Goal: Task Accomplishment & Management: Manage account settings

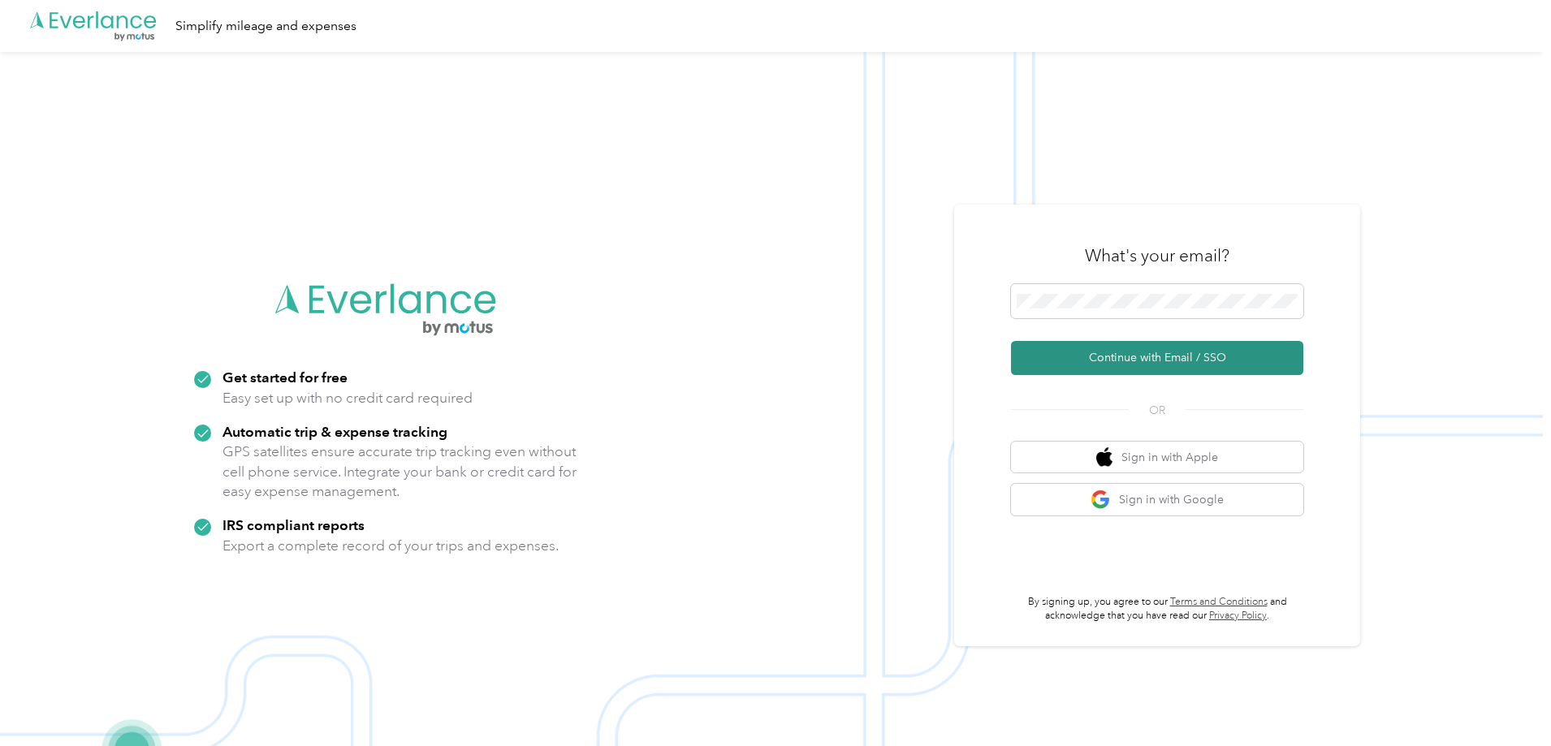
click at [1093, 361] on button "Continue with Email / SSO" at bounding box center [1157, 358] width 292 height 34
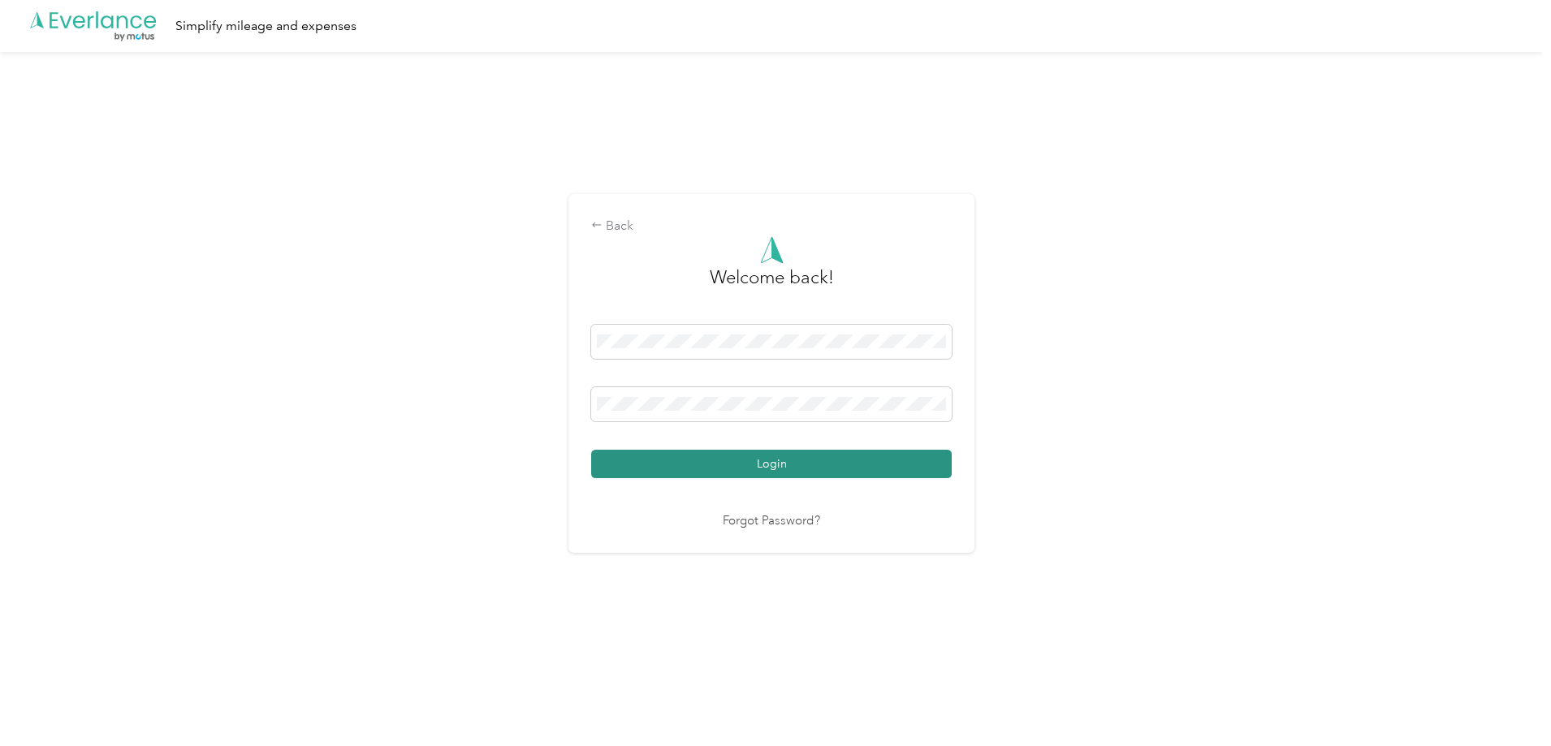
click at [825, 462] on button "Login" at bounding box center [771, 464] width 360 height 28
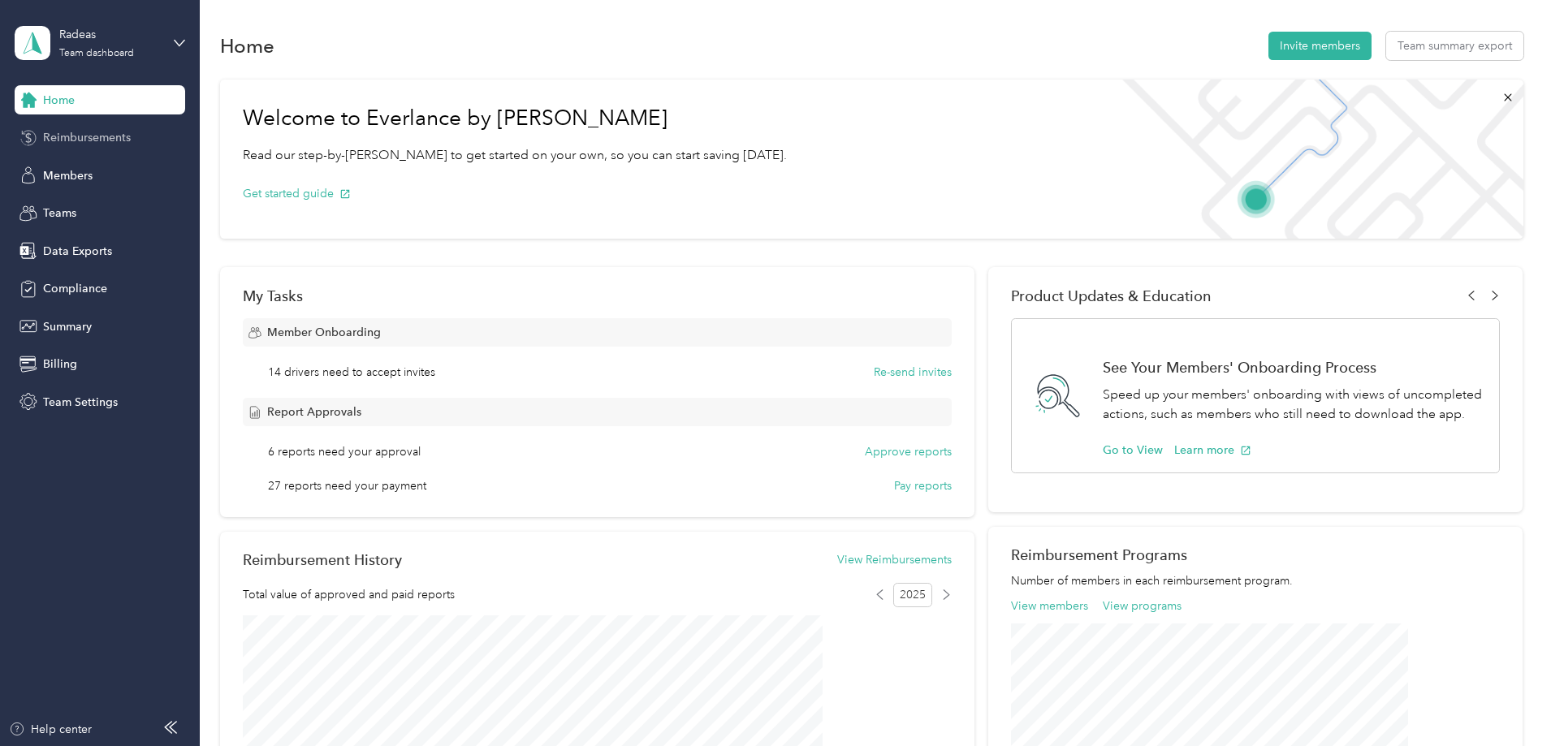
click at [98, 140] on span "Reimbursements" at bounding box center [87, 137] width 88 height 17
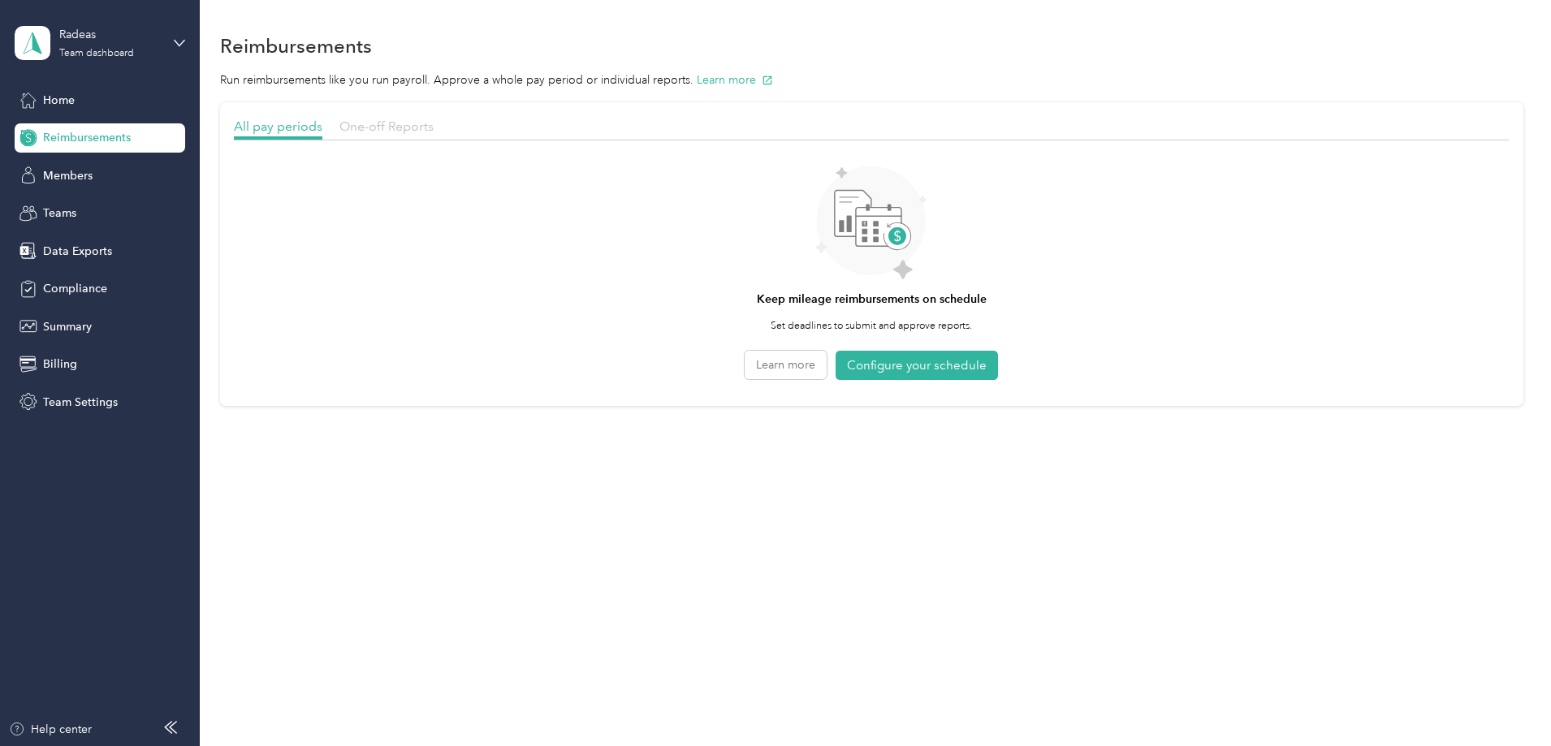
click at [434, 130] on span "One-off Reports" at bounding box center [386, 126] width 94 height 15
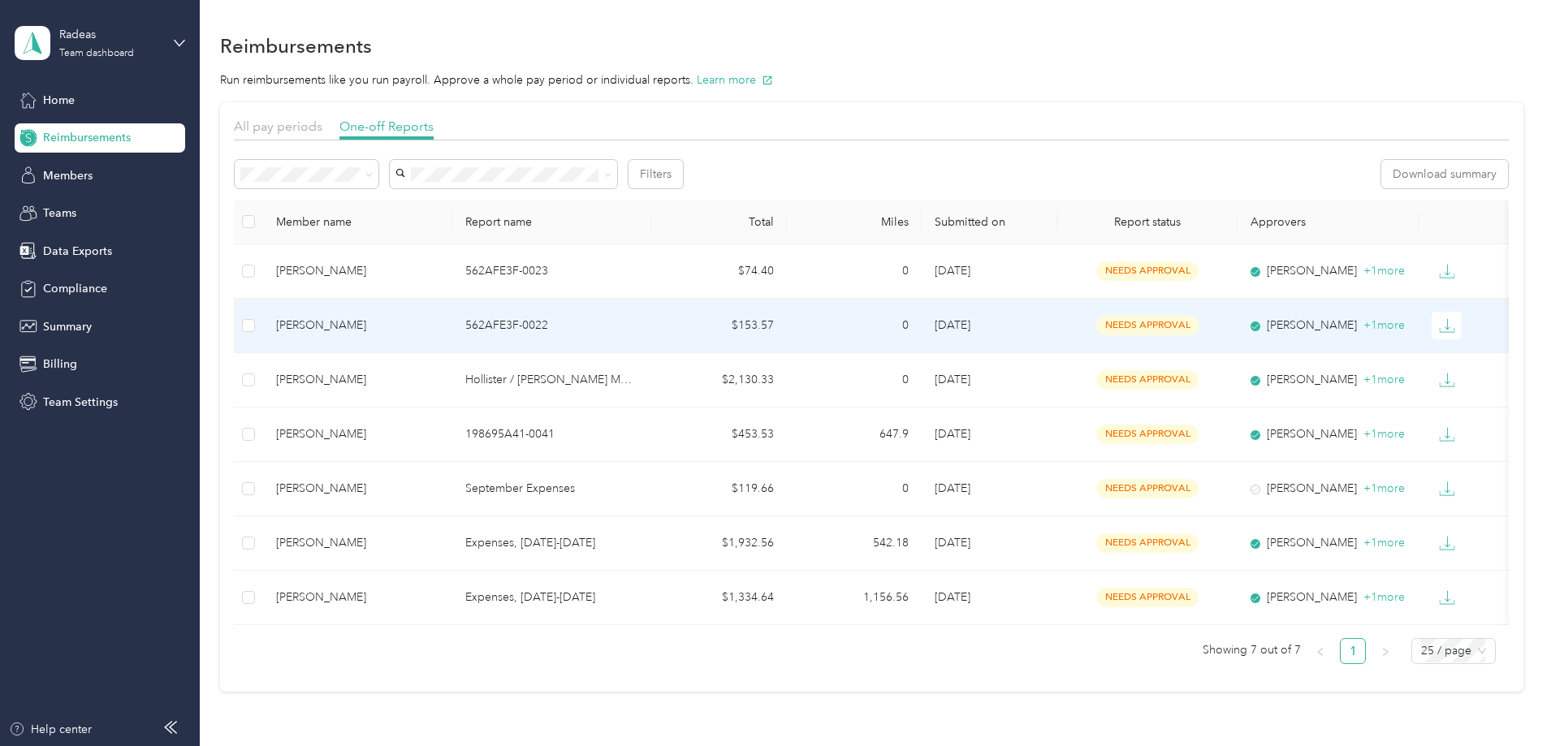
click at [439, 319] on div "[PERSON_NAME]" at bounding box center [357, 326] width 163 height 18
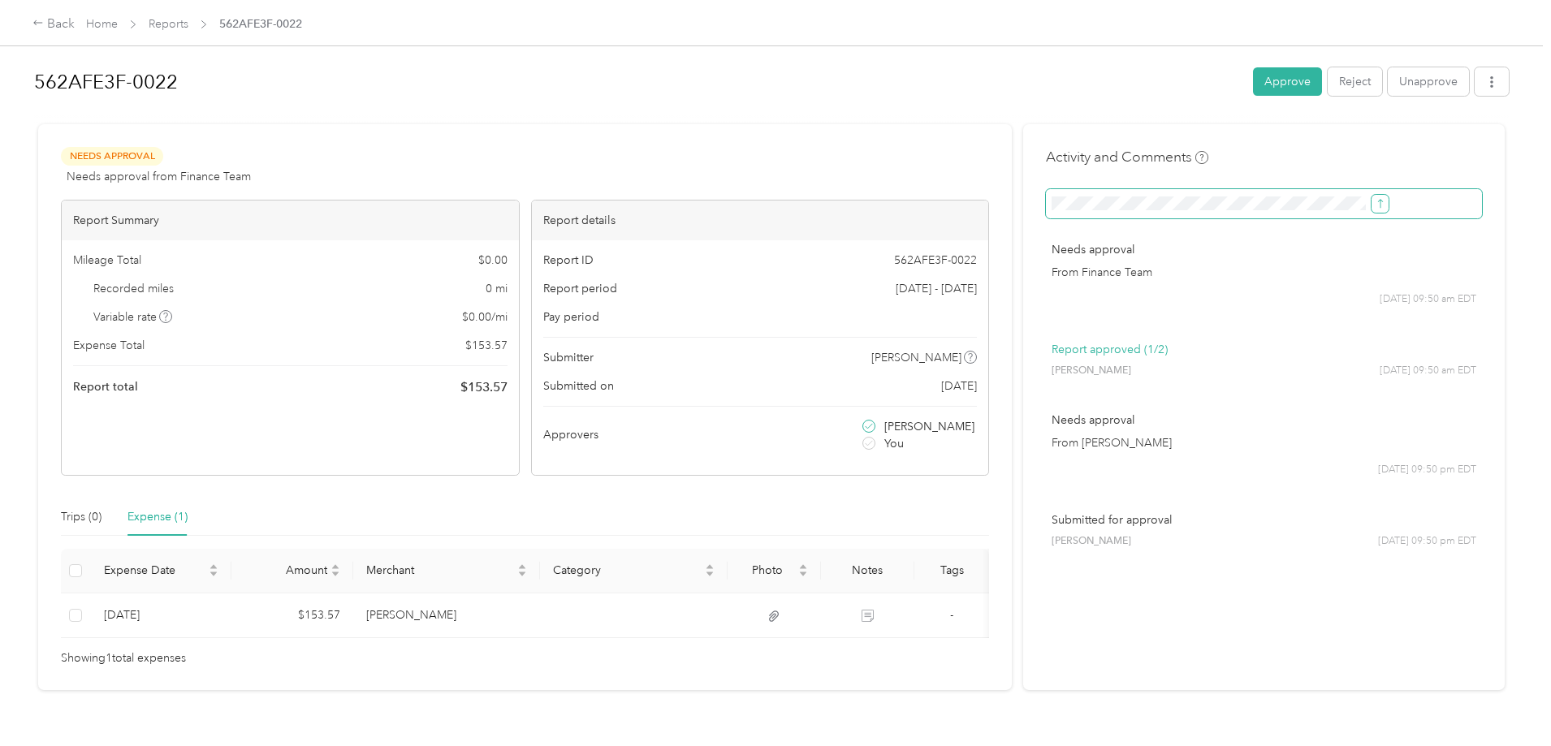
click at [1374, 199] on icon "submit" at bounding box center [1379, 203] width 11 height 11
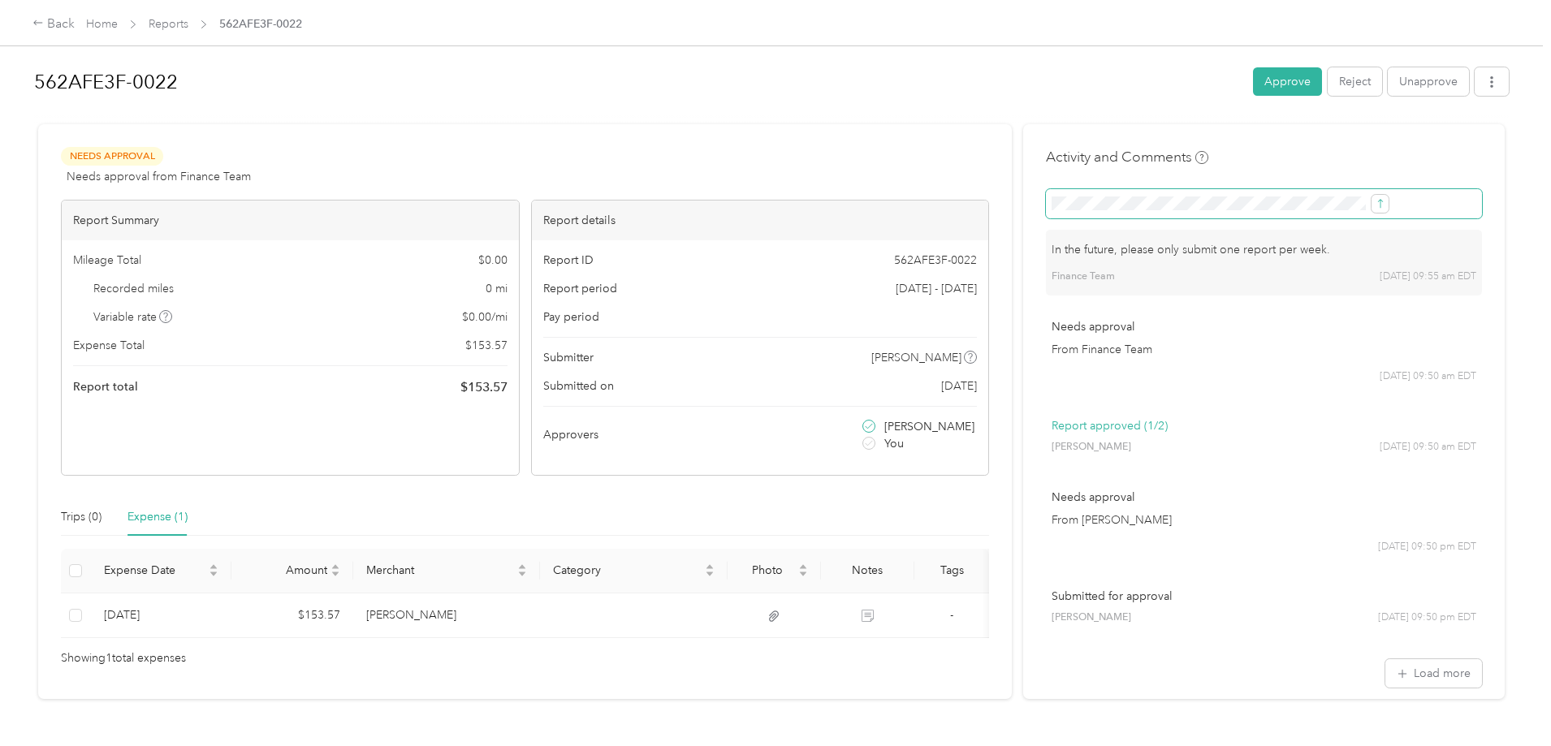
click at [1371, 195] on button "submit" at bounding box center [1379, 204] width 17 height 18
